Goal: Feedback & Contribution: Leave review/rating

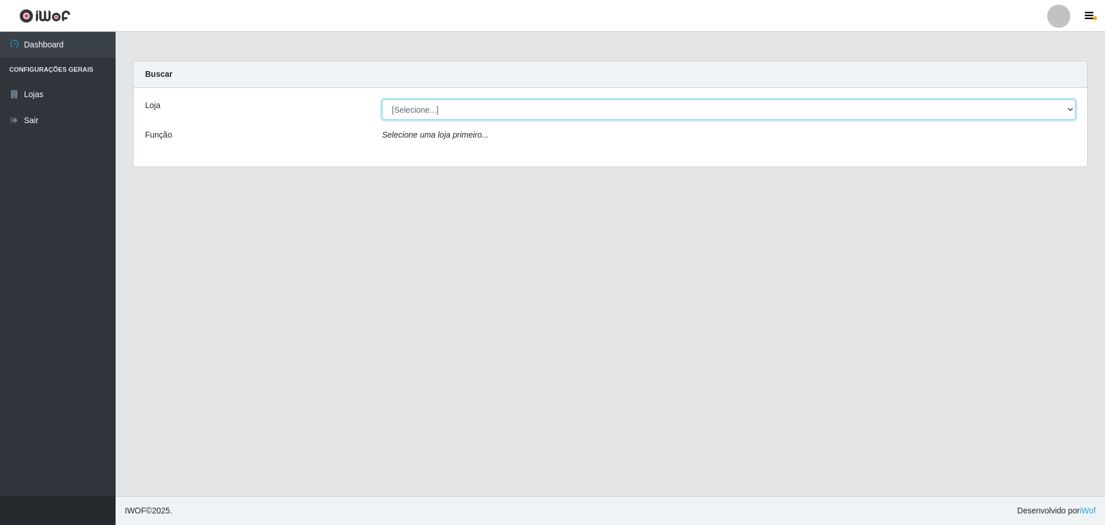
click at [486, 110] on select "[Selecione...] Extrabom - Loja 05 [GEOGRAPHIC_DATA]" at bounding box center [729, 109] width 694 height 20
select select "494"
click at [382, 99] on select "[Selecione...] Extrabom - Loja 05 [GEOGRAPHIC_DATA]" at bounding box center [729, 109] width 694 height 20
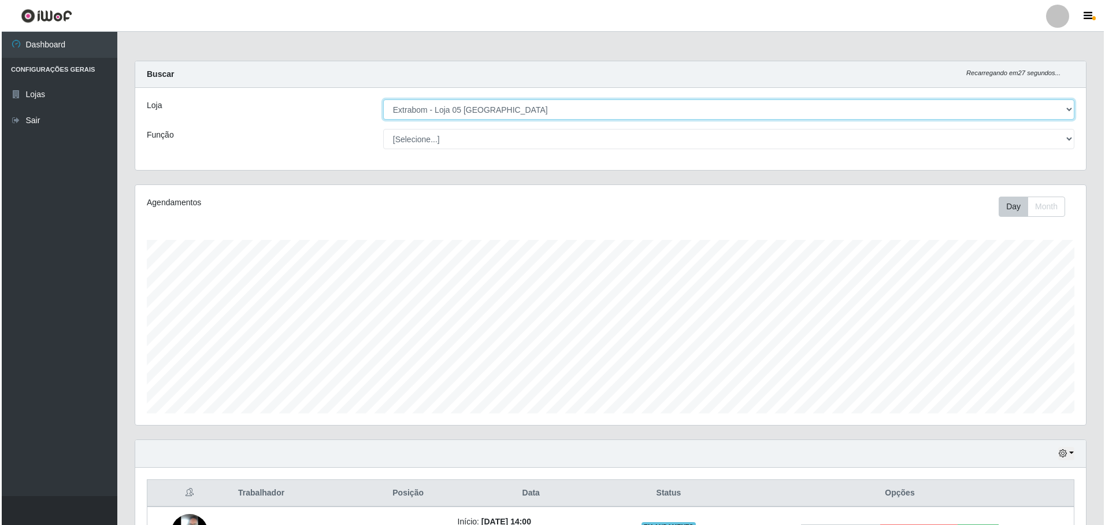
scroll to position [140, 0]
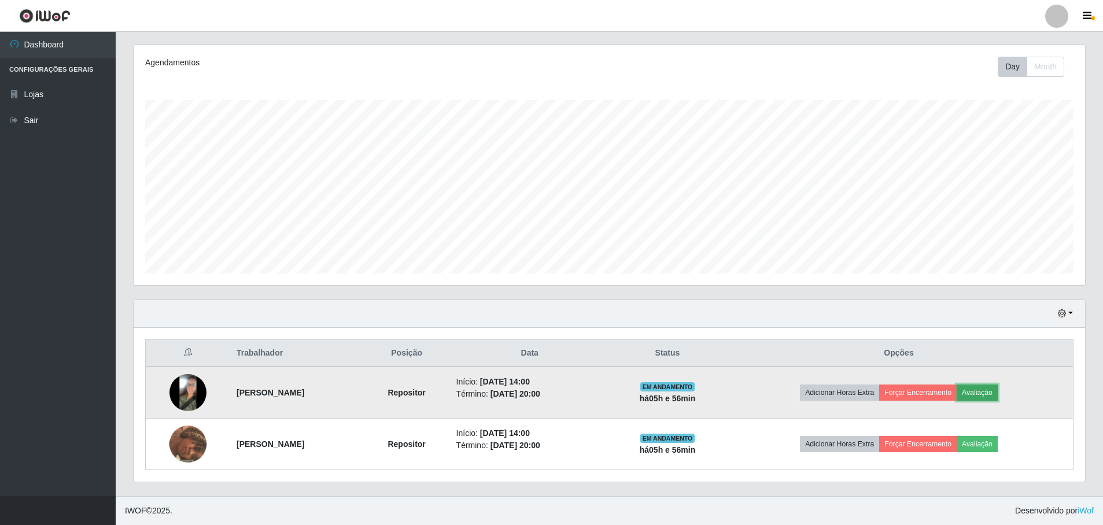
click at [997, 392] on button "Avaliação" at bounding box center [976, 392] width 41 height 16
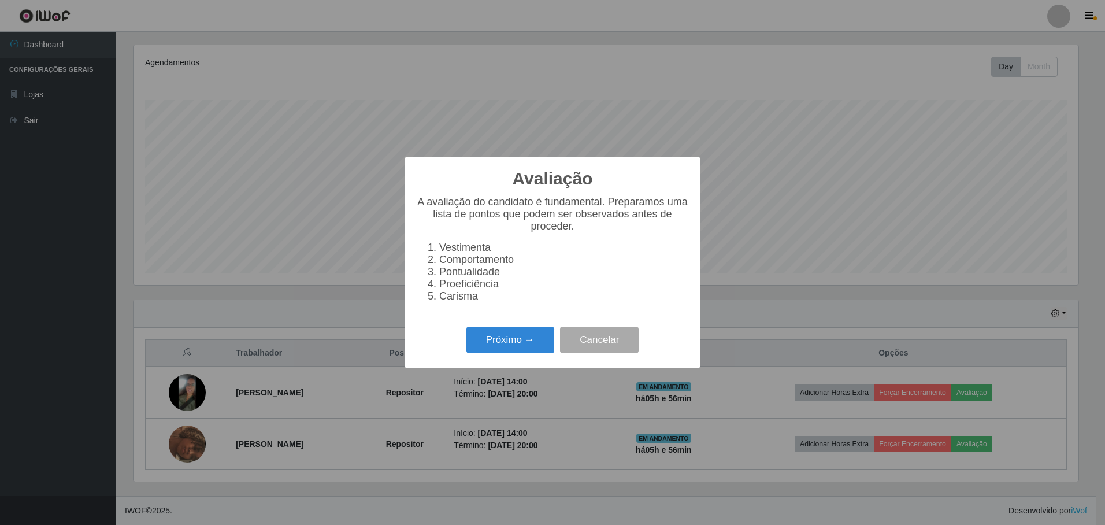
scroll to position [240, 945]
click at [512, 344] on button "Próximo →" at bounding box center [511, 340] width 88 height 27
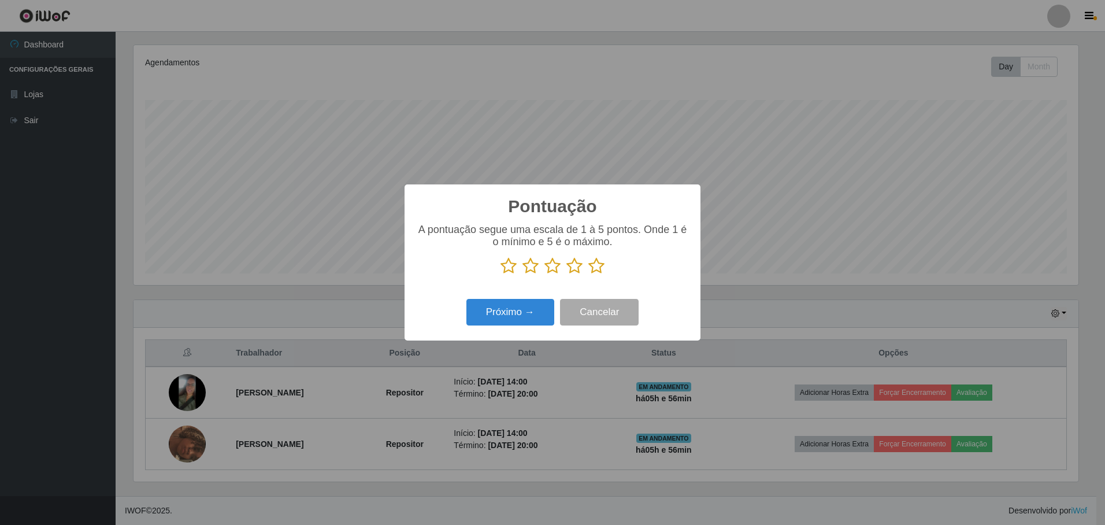
click at [596, 270] on icon at bounding box center [597, 265] width 16 height 17
click at [589, 275] on input "radio" at bounding box center [589, 275] width 0 height 0
click at [516, 312] on button "Próximo →" at bounding box center [511, 312] width 88 height 27
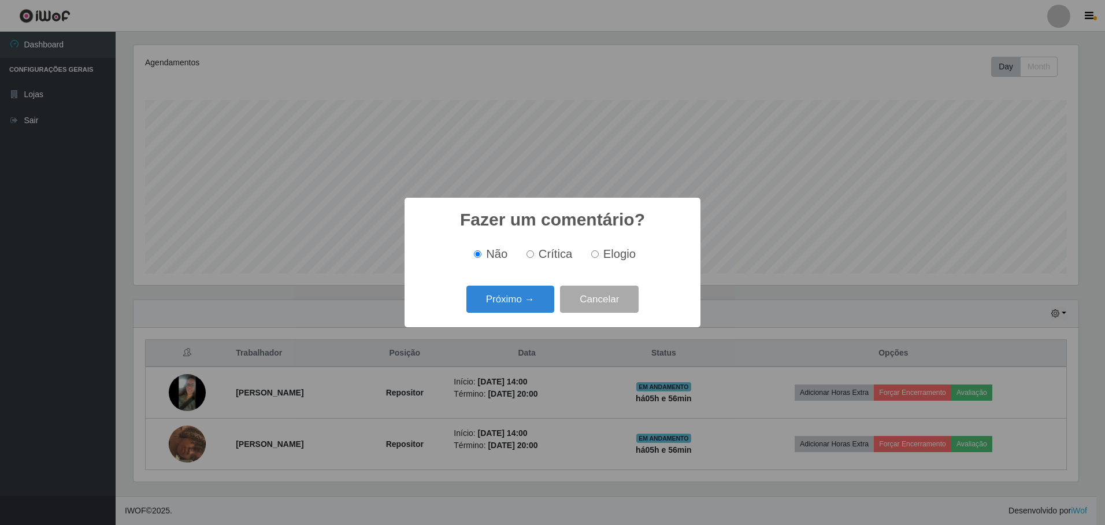
click at [597, 255] on input "Elogio" at bounding box center [595, 254] width 8 height 8
radio input "true"
click at [518, 301] on button "Próximo →" at bounding box center [511, 299] width 88 height 27
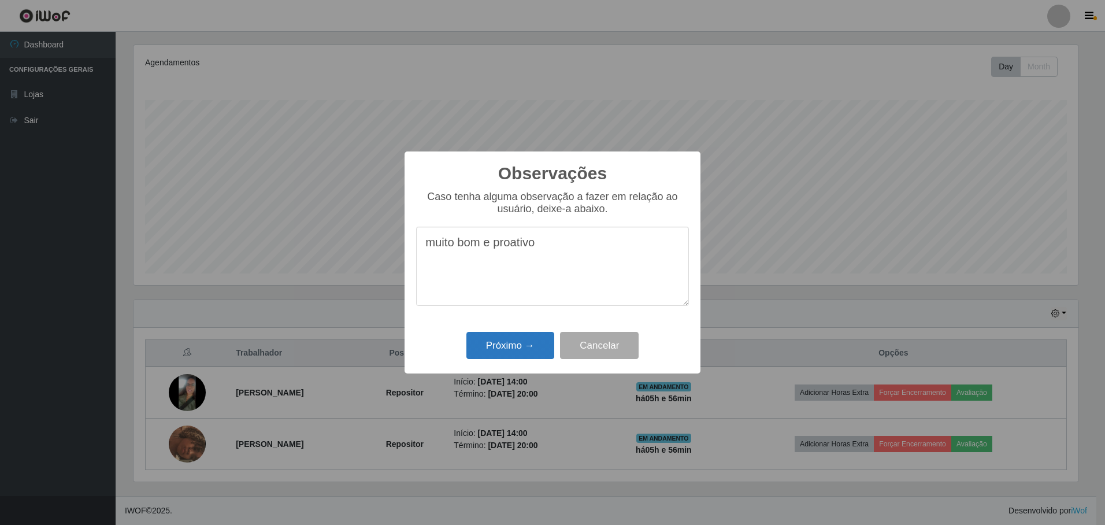
type textarea "muito bom e proativo"
click at [517, 345] on button "Próximo →" at bounding box center [511, 345] width 88 height 27
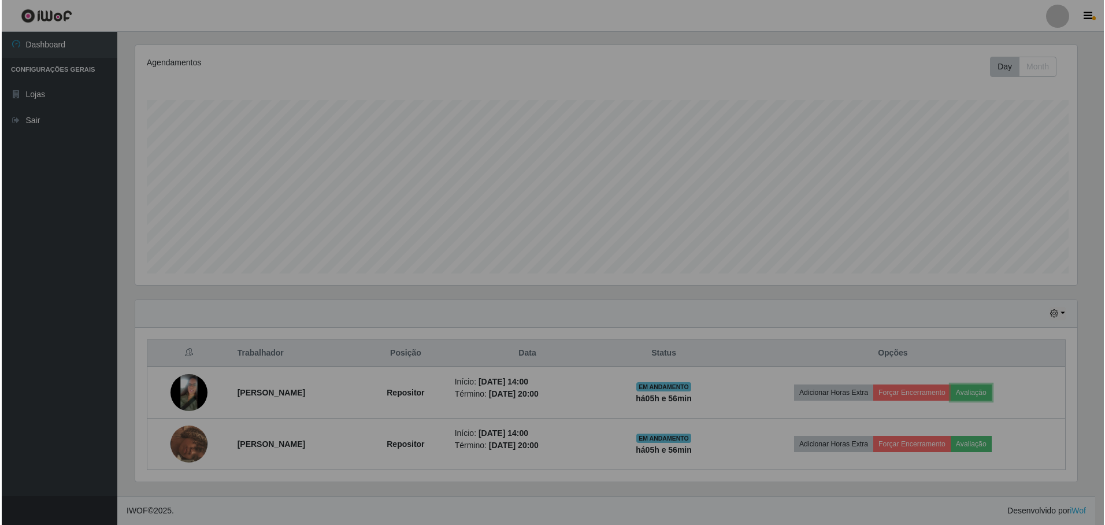
scroll to position [240, 951]
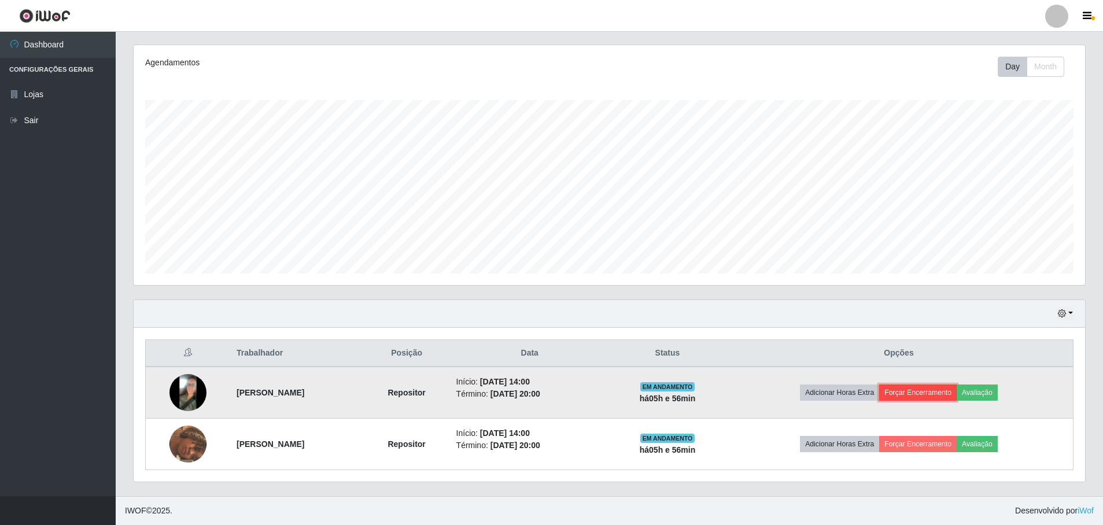
click at [944, 391] on button "Forçar Encerramento" at bounding box center [917, 392] width 77 height 16
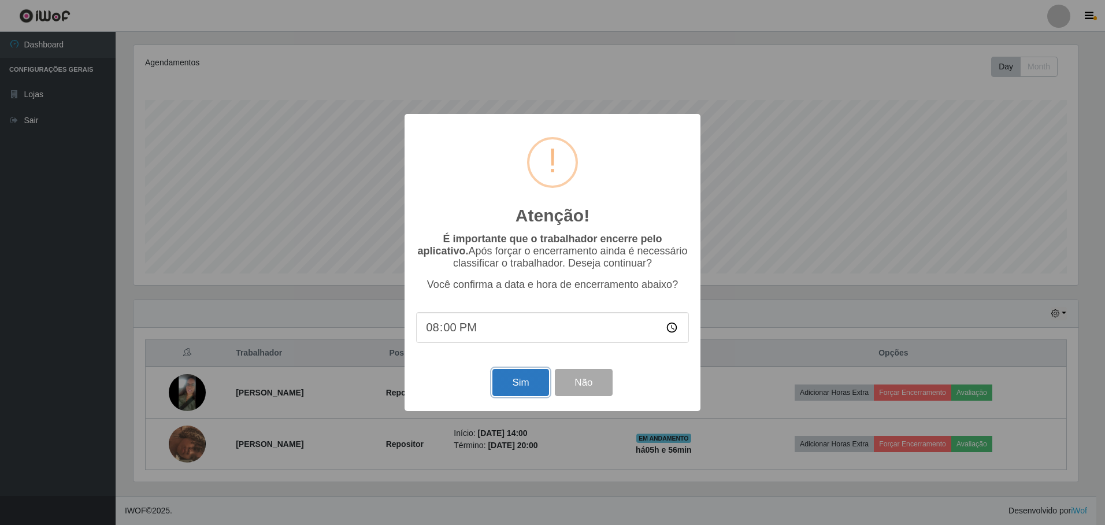
click at [520, 384] on button "Sim" at bounding box center [521, 382] width 56 height 27
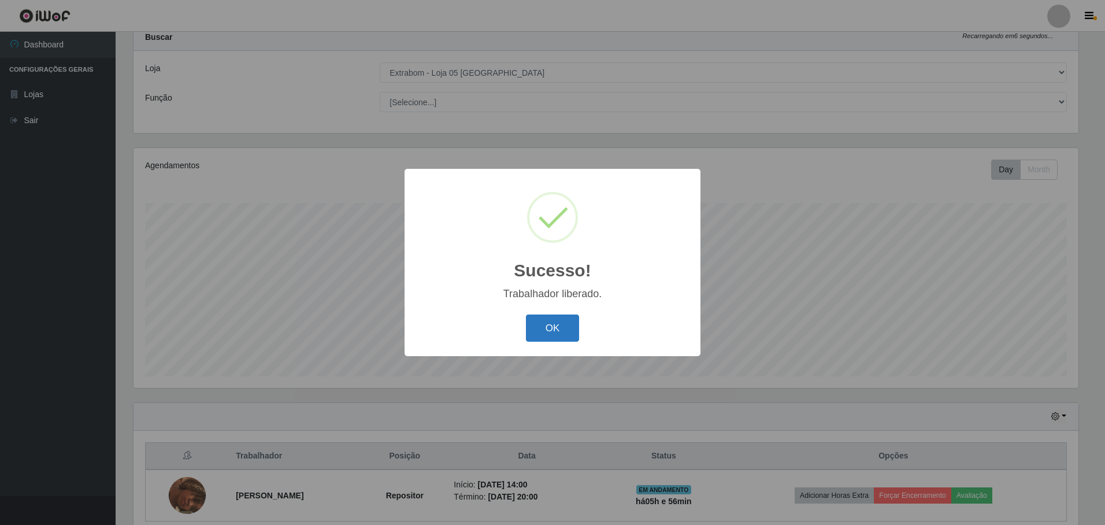
click at [556, 324] on button "OK" at bounding box center [553, 328] width 54 height 27
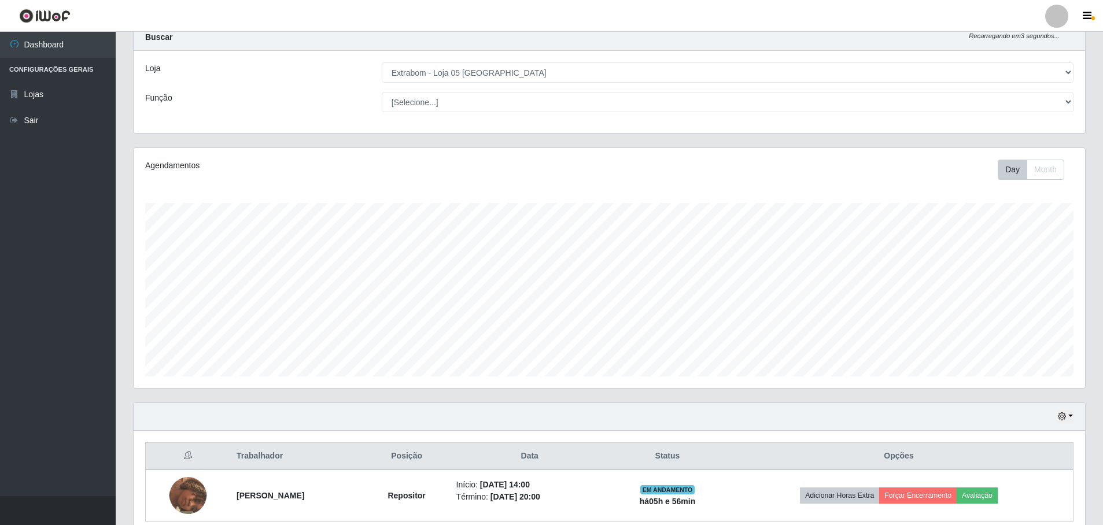
scroll to position [0, 0]
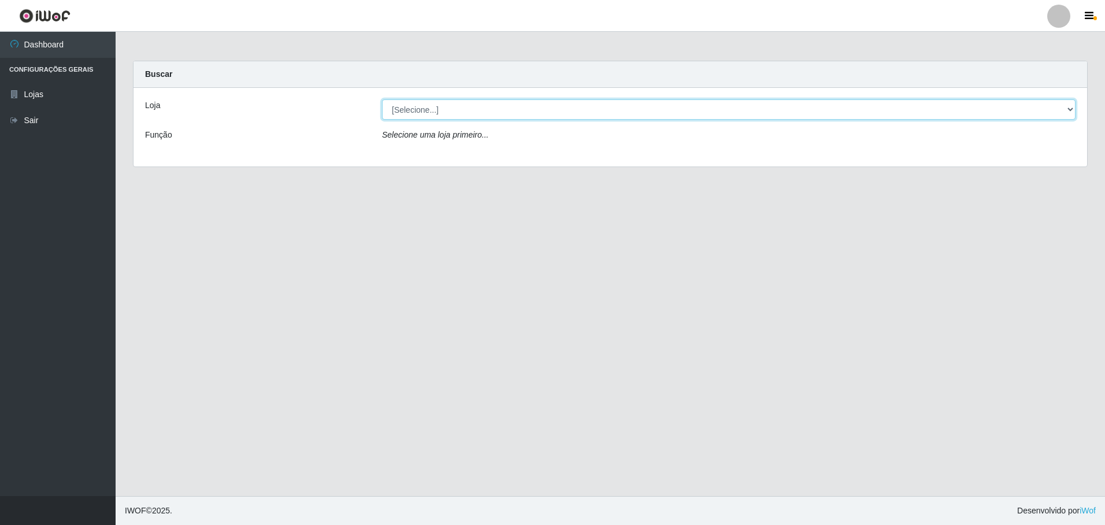
click at [480, 117] on select "[Selecione...] Extrabom - Loja 05 [GEOGRAPHIC_DATA]" at bounding box center [729, 109] width 694 height 20
select select "494"
click at [382, 99] on select "[Selecione...] Extrabom - Loja 05 [GEOGRAPHIC_DATA]" at bounding box center [729, 109] width 694 height 20
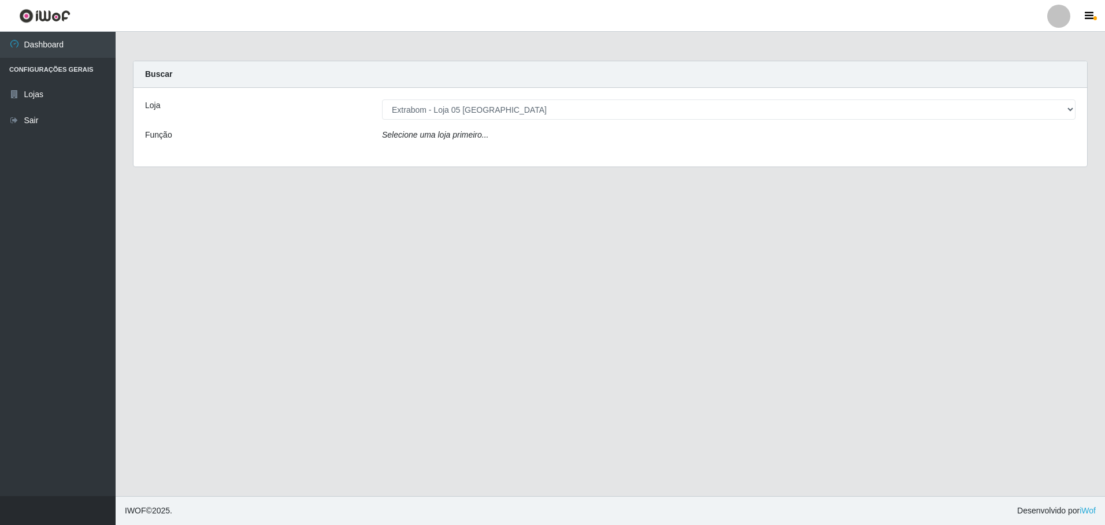
click at [480, 146] on div "Loja [Selecione...] Extrabom - Loja 05 Jardim Camburi Função Selecione uma loja…" at bounding box center [611, 127] width 954 height 79
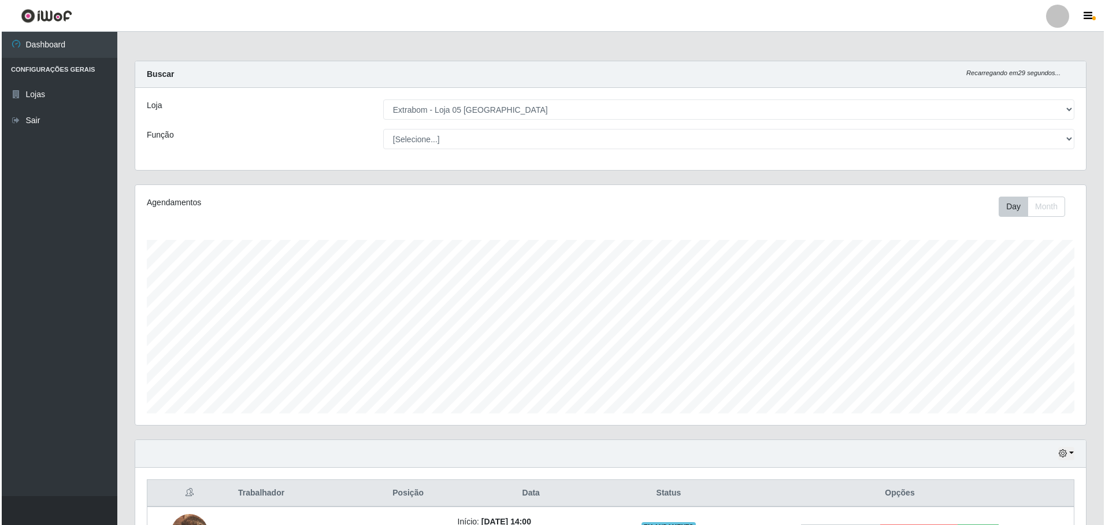
scroll to position [88, 0]
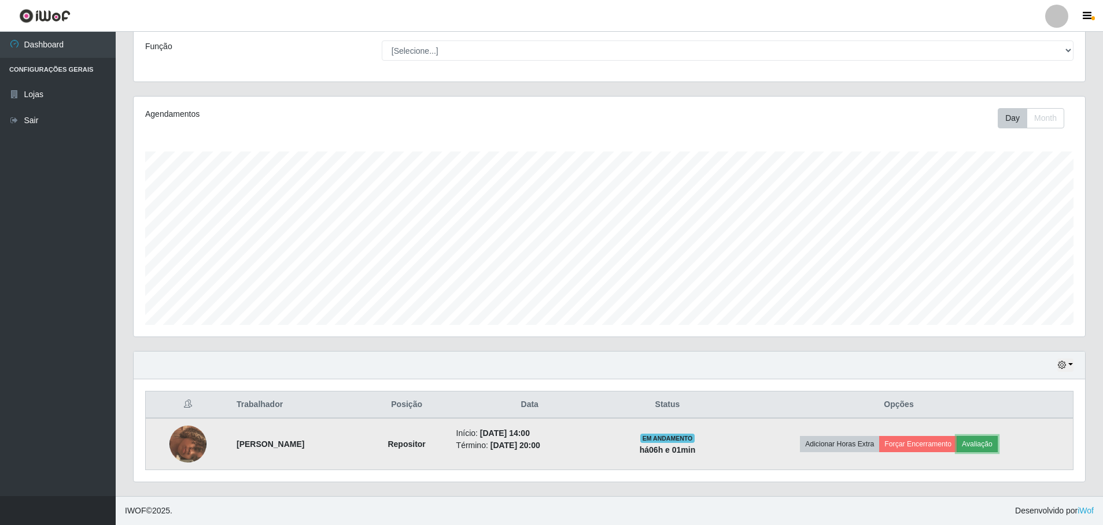
click at [978, 442] on button "Avaliação" at bounding box center [976, 444] width 41 height 16
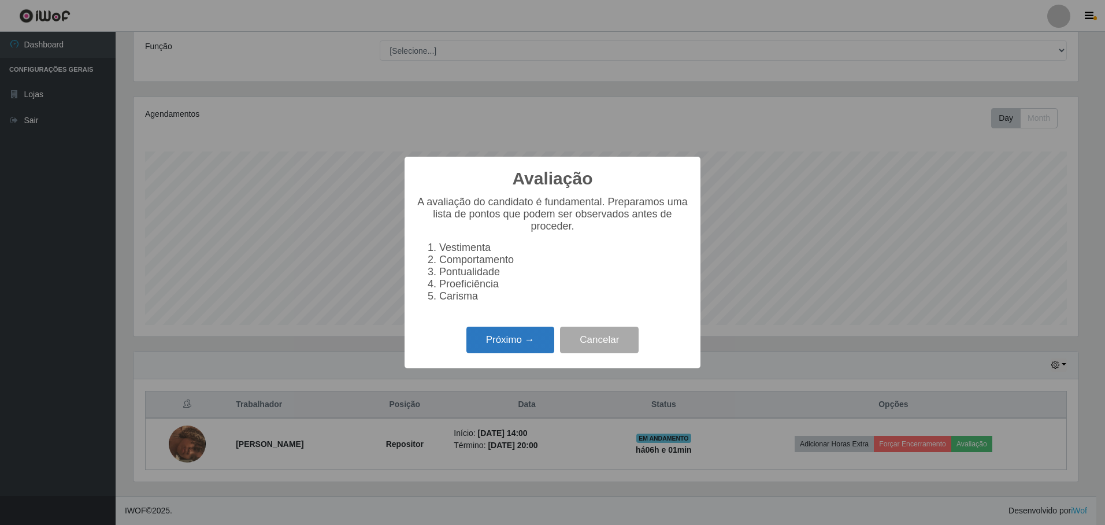
click at [496, 349] on button "Próximo →" at bounding box center [511, 340] width 88 height 27
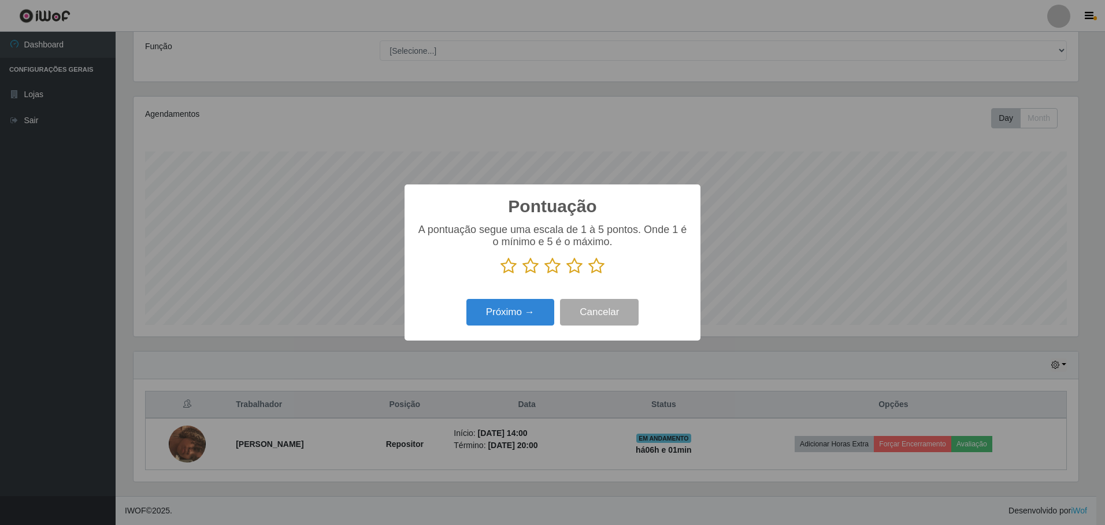
scroll to position [577927, 577222]
click at [591, 265] on icon at bounding box center [597, 265] width 16 height 17
click at [589, 275] on input "radio" at bounding box center [589, 275] width 0 height 0
click at [520, 312] on button "Próximo →" at bounding box center [511, 312] width 88 height 27
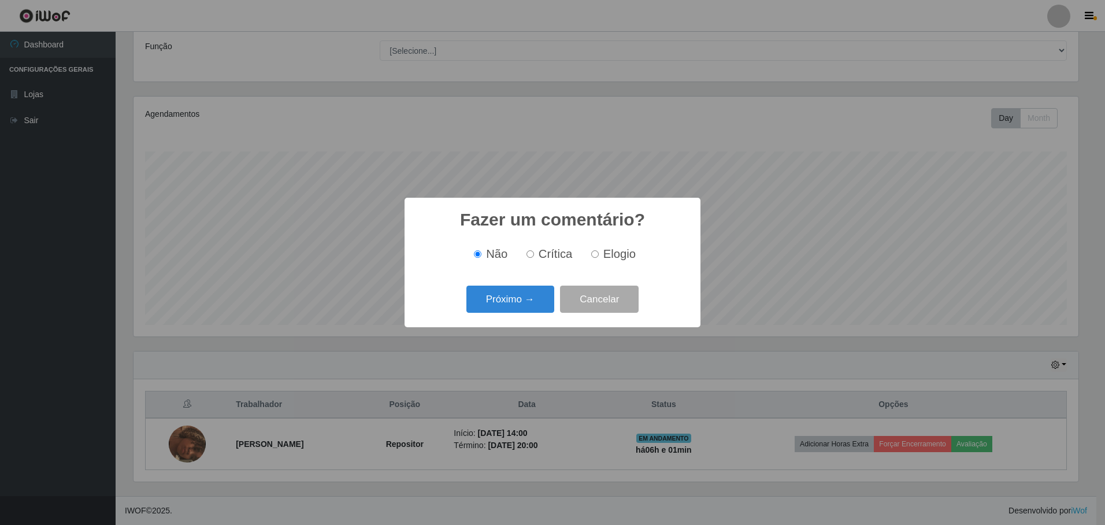
click at [594, 256] on input "Elogio" at bounding box center [595, 254] width 8 height 8
radio input "true"
click at [500, 297] on button "Próximo →" at bounding box center [511, 299] width 88 height 27
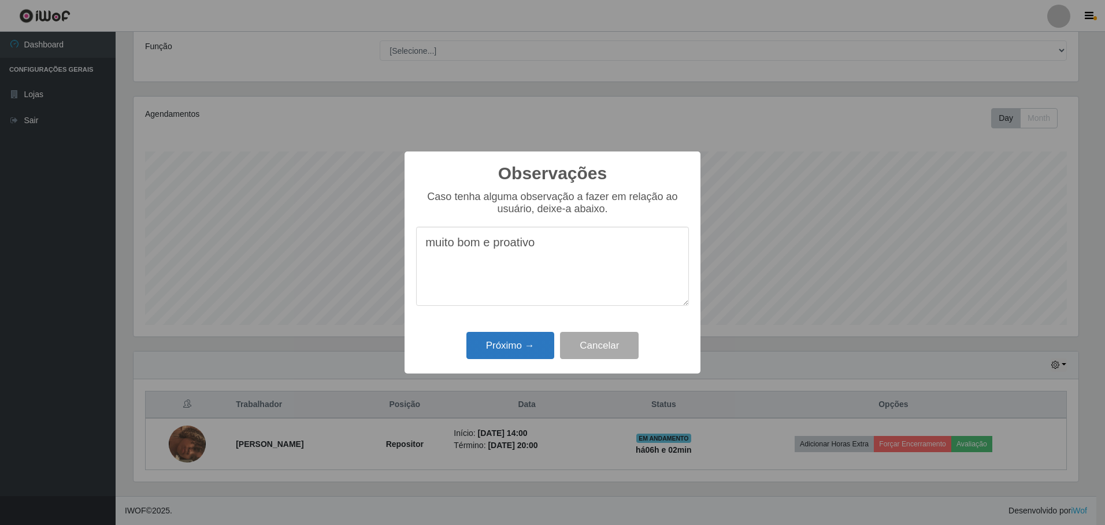
type textarea "muito bom e proativo"
click at [529, 343] on button "Próximo →" at bounding box center [511, 345] width 88 height 27
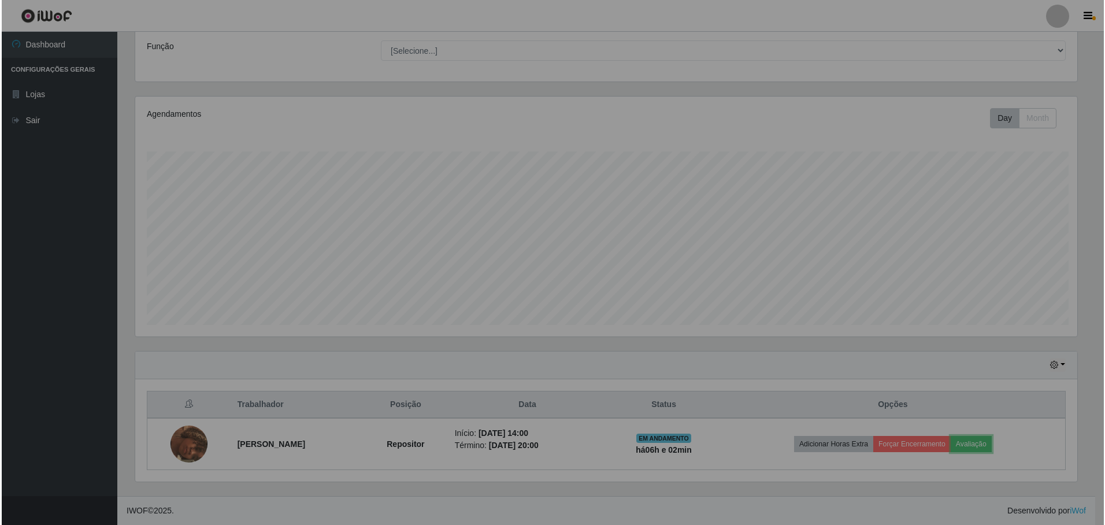
scroll to position [240, 951]
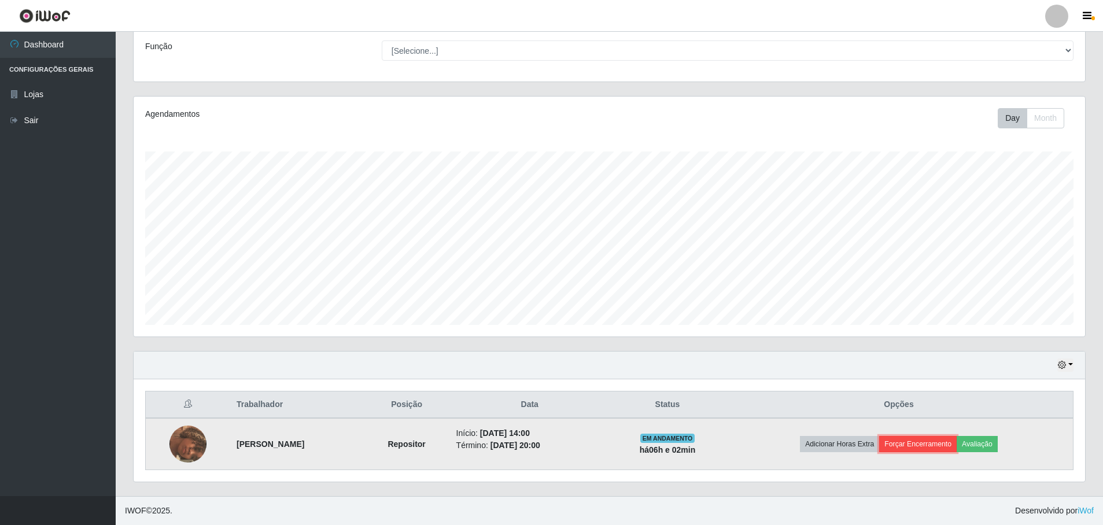
click at [903, 445] on button "Forçar Encerramento" at bounding box center [917, 444] width 77 height 16
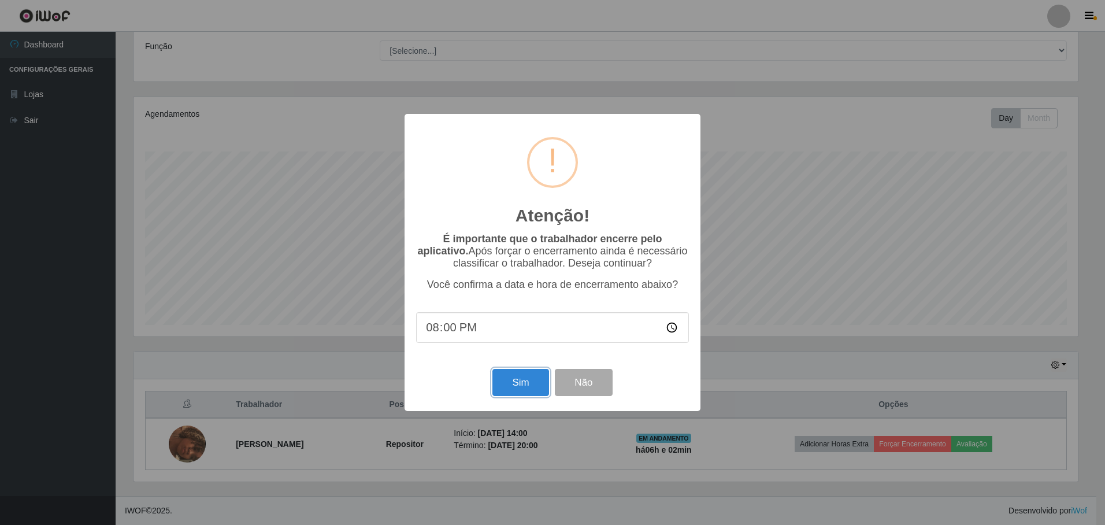
click at [517, 385] on button "Sim" at bounding box center [521, 382] width 56 height 27
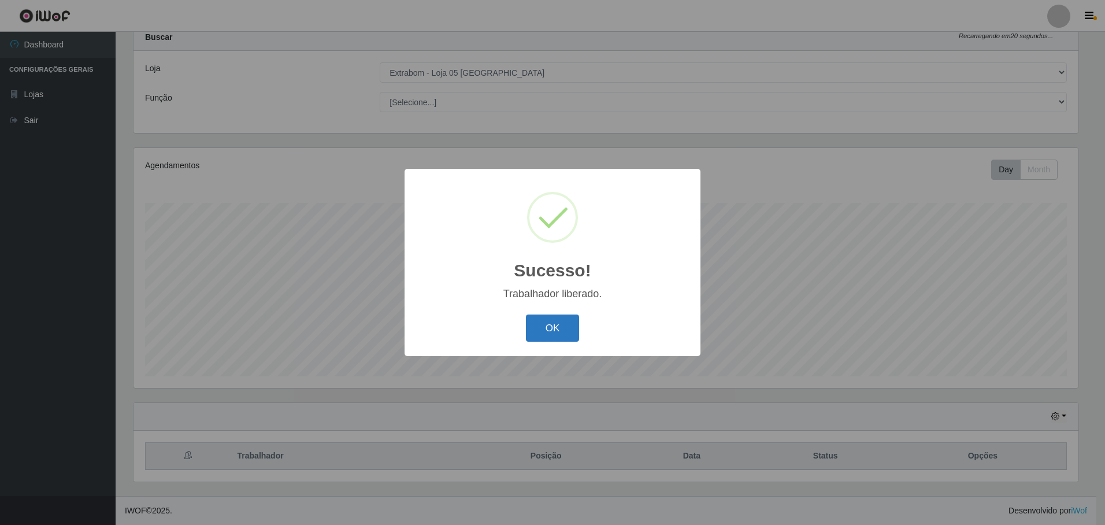
click at [557, 327] on button "OK" at bounding box center [553, 328] width 54 height 27
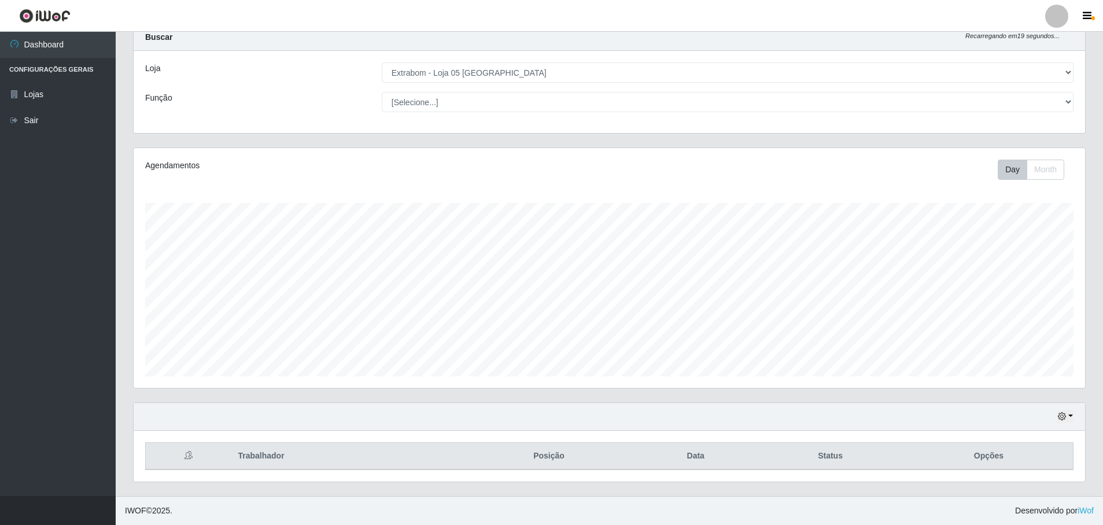
scroll to position [240, 951]
